Goal: Transaction & Acquisition: Download file/media

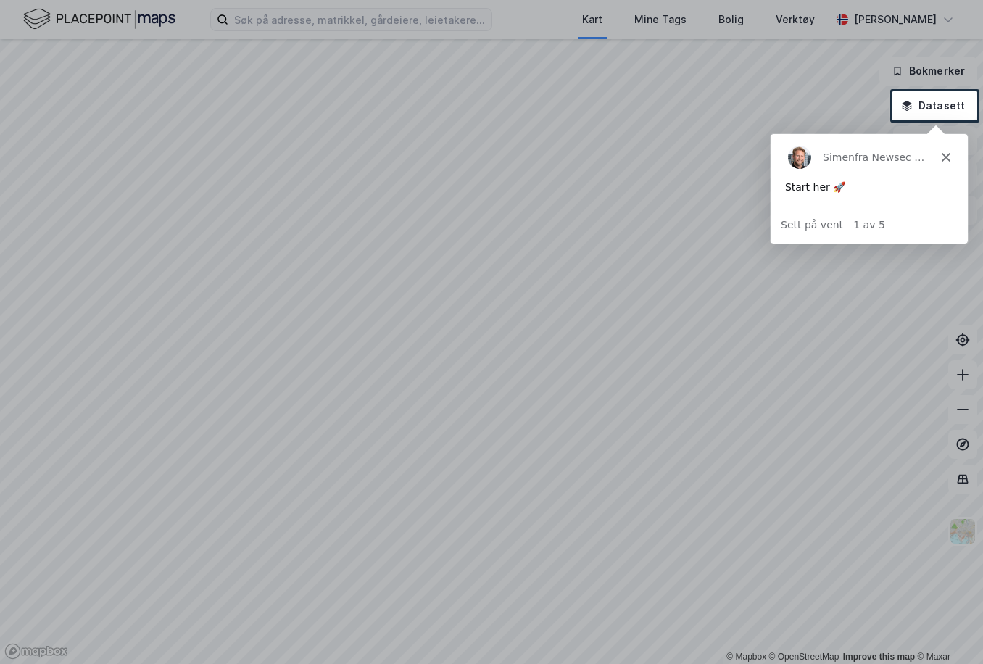
click at [286, 20] on div at bounding box center [491, 45] width 983 height 91
click at [257, 20] on div at bounding box center [491, 45] width 983 height 91
click at [942, 162] on div "Simen fra Newsec Maps" at bounding box center [868, 156] width 197 height 46
click at [945, 162] on div "Simen fra Newsec Maps" at bounding box center [868, 156] width 197 height 46
click at [944, 156] on polygon "Lukk" at bounding box center [945, 156] width 9 height 9
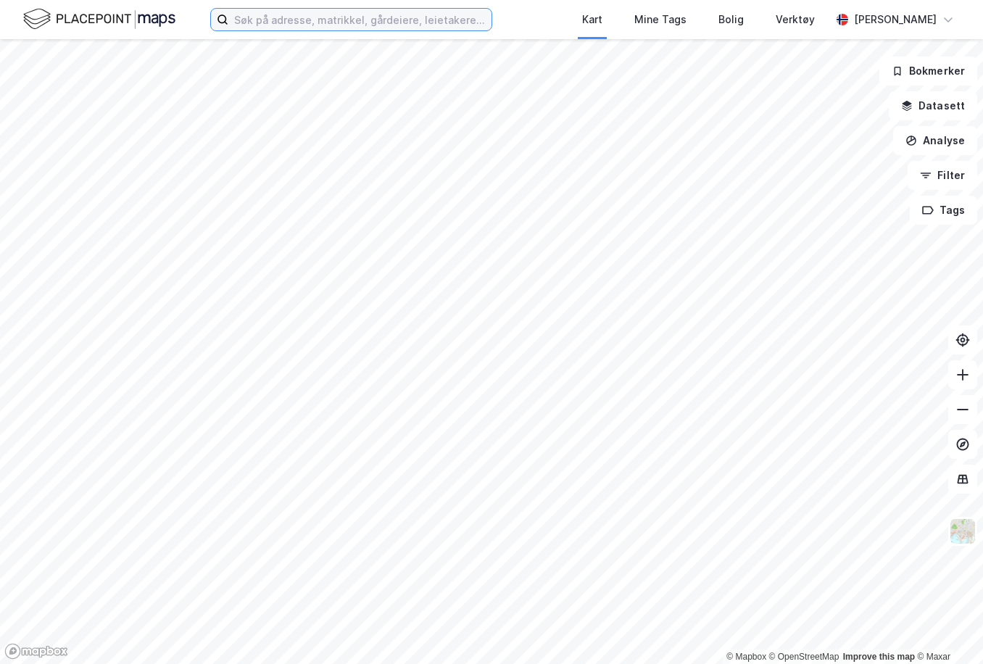
click at [382, 25] on input at bounding box center [359, 20] width 263 height 22
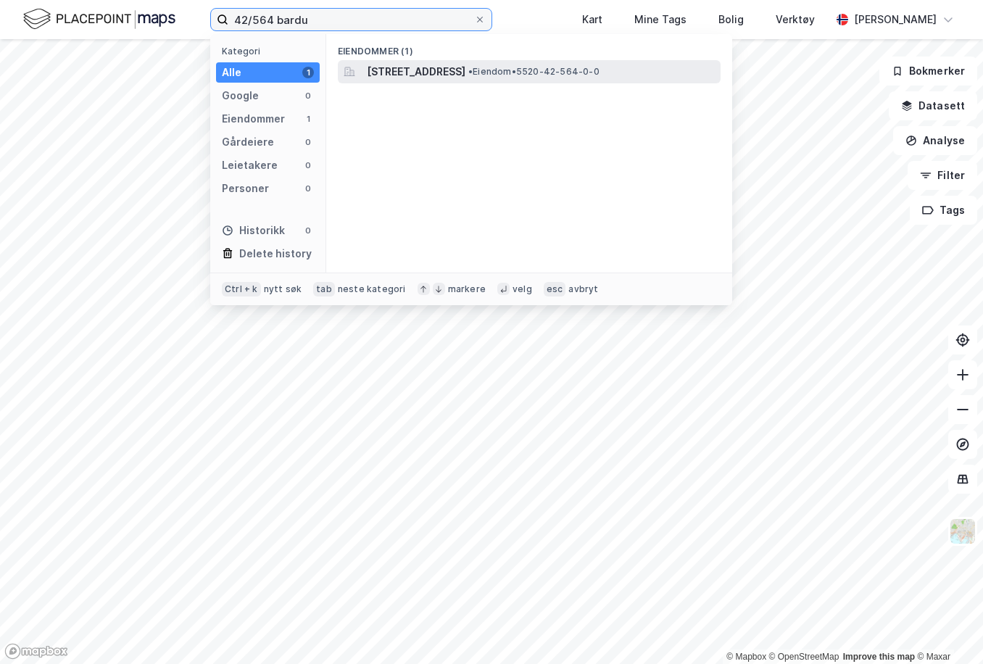
type input "42/564 bardu"
click at [396, 79] on span "[STREET_ADDRESS]" at bounding box center [416, 71] width 99 height 17
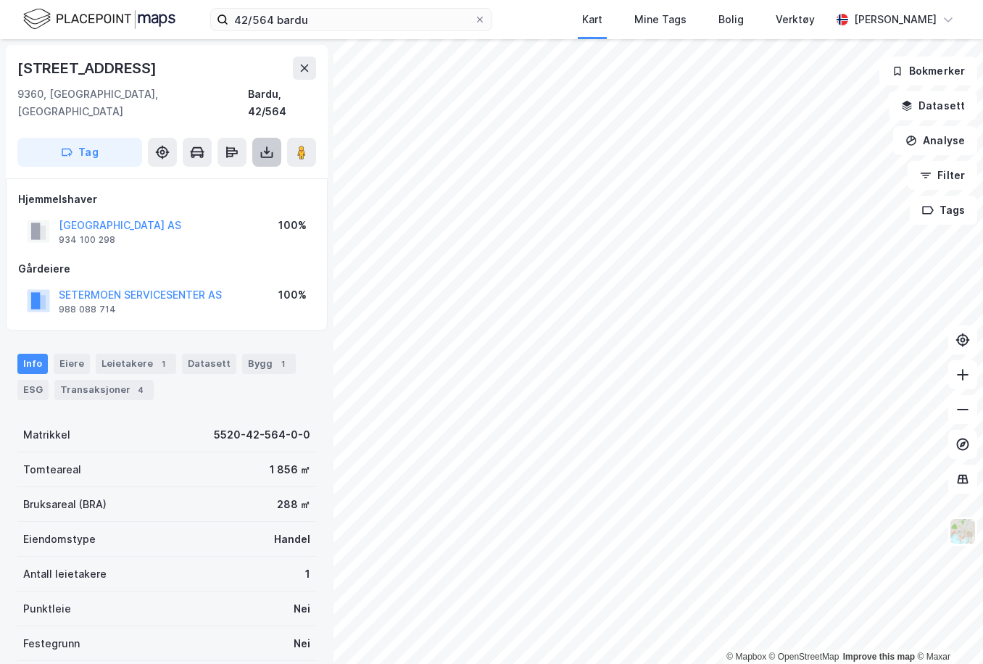
click at [267, 146] on icon at bounding box center [266, 150] width 1 height 8
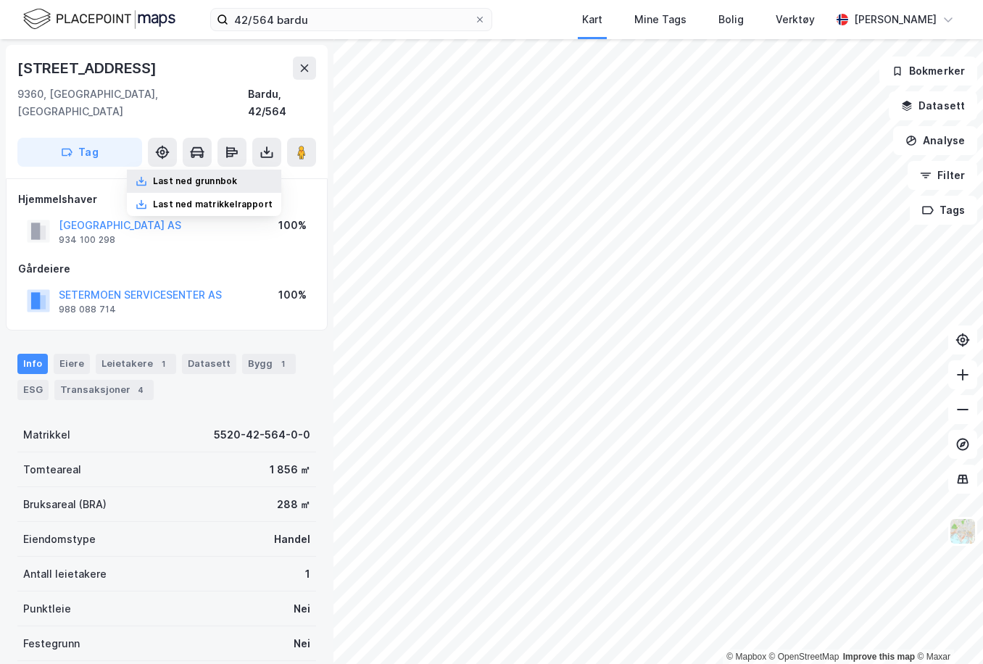
click at [237, 175] on div "Last ned grunnbok" at bounding box center [195, 181] width 84 height 12
